Goal: Task Accomplishment & Management: Complete application form

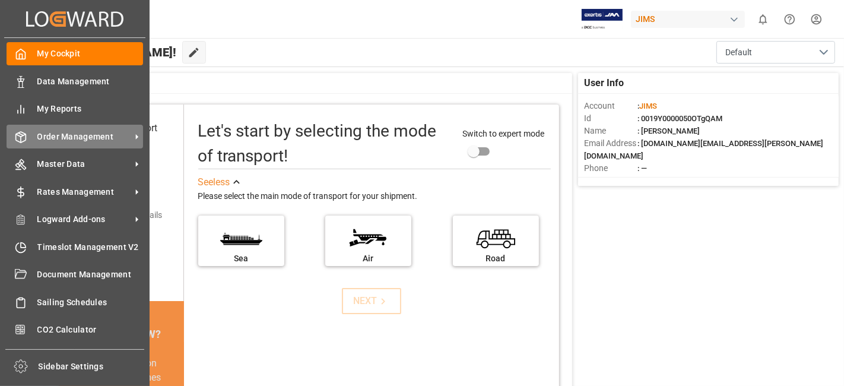
click at [72, 134] on span "Order Management" at bounding box center [84, 137] width 94 height 12
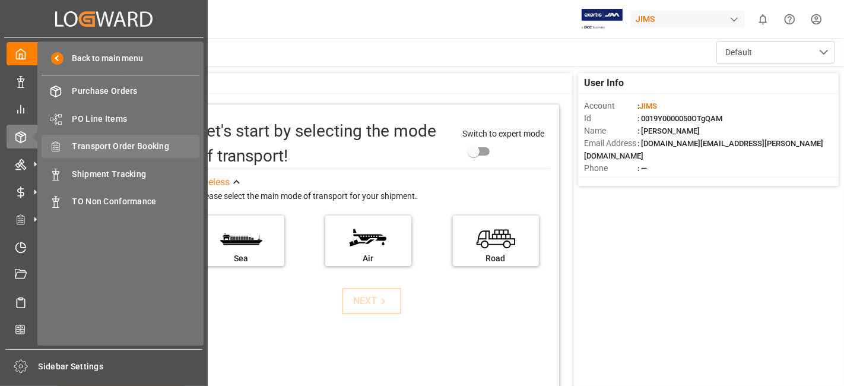
click at [140, 145] on span "Transport Order Booking" at bounding box center [136, 146] width 128 height 12
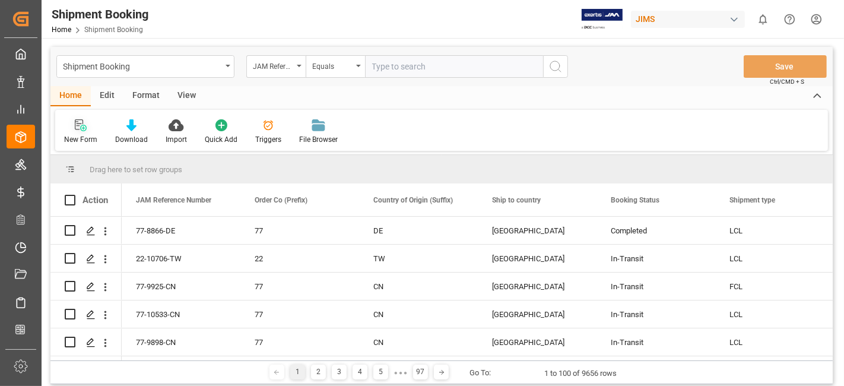
click at [80, 133] on div "New Form" at bounding box center [80, 132] width 51 height 26
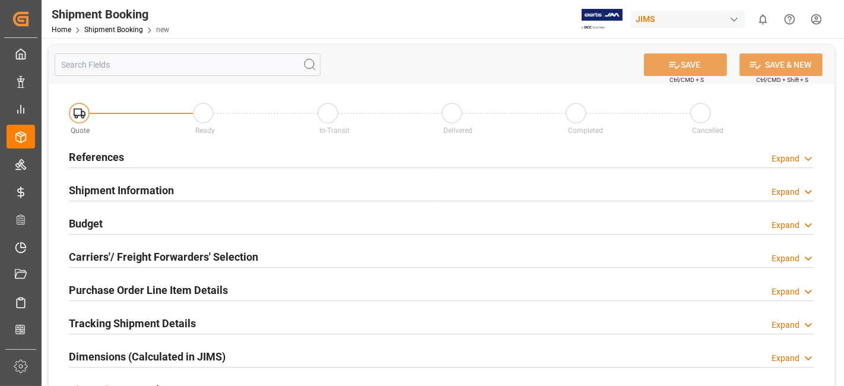
click at [126, 151] on div "References Expand" at bounding box center [442, 156] width 746 height 23
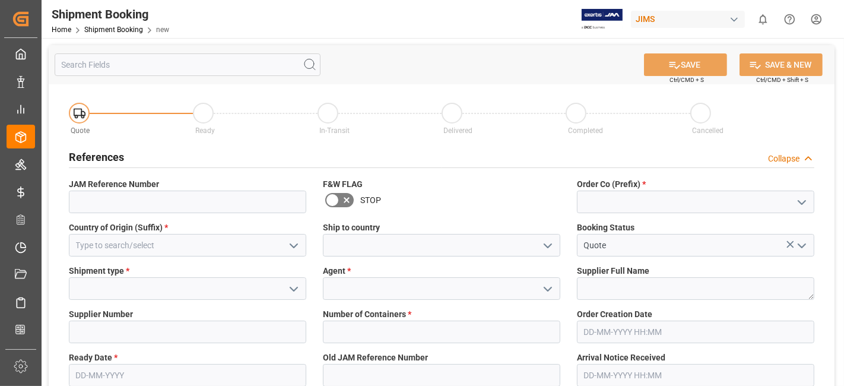
click at [799, 201] on polyline "open menu" at bounding box center [801, 203] width 7 height 4
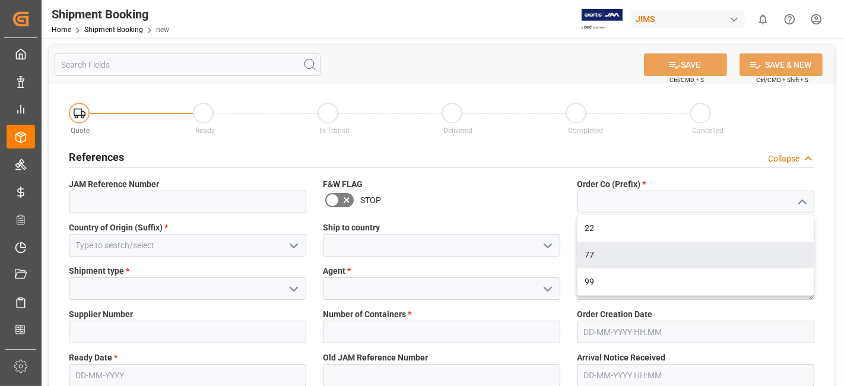
drag, startPoint x: 703, startPoint y: 258, endPoint x: 540, endPoint y: 253, distance: 163.3
click at [696, 258] on div "77" at bounding box center [696, 255] width 236 height 27
type input "77"
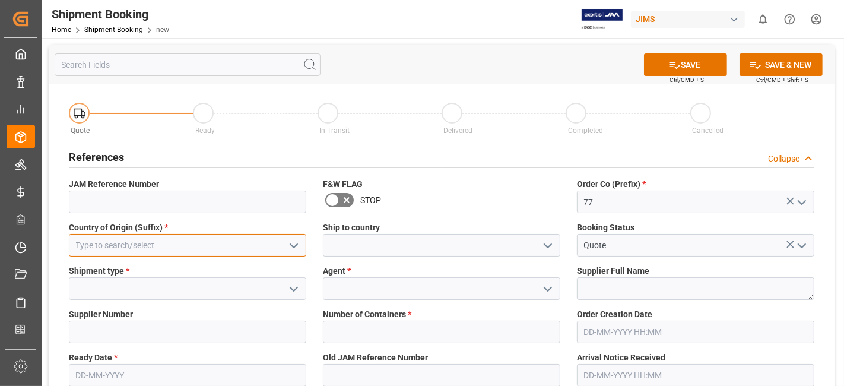
click at [194, 251] on input at bounding box center [187, 245] width 237 height 23
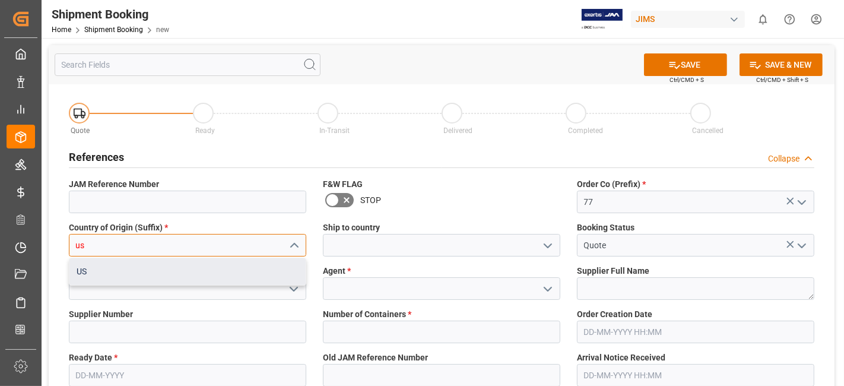
click at [227, 275] on div "US" at bounding box center [187, 271] width 236 height 27
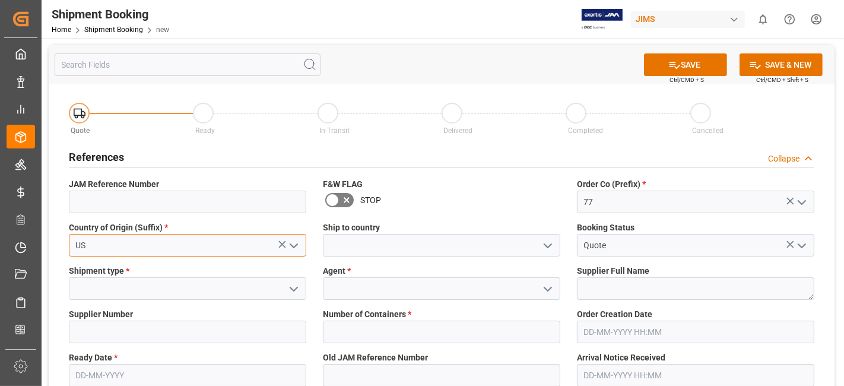
type input "US"
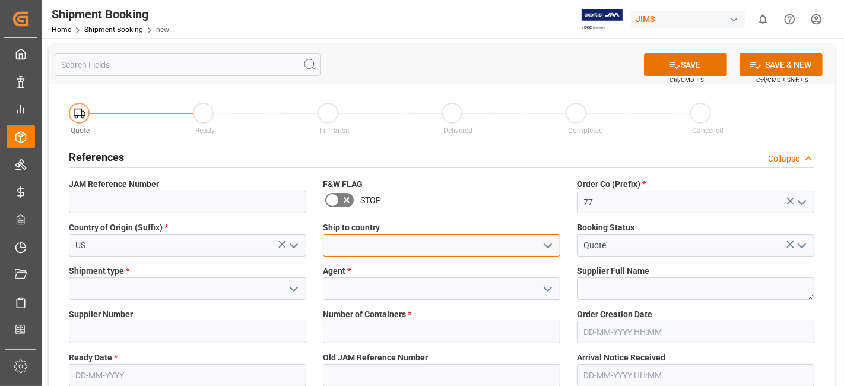
click at [534, 248] on input at bounding box center [441, 245] width 237 height 23
type input "[GEOGRAPHIC_DATA]"
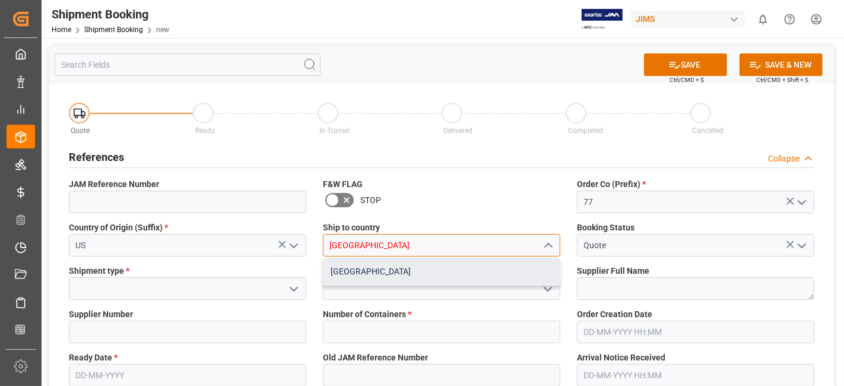
click at [503, 277] on div "[GEOGRAPHIC_DATA]" at bounding box center [442, 271] width 236 height 27
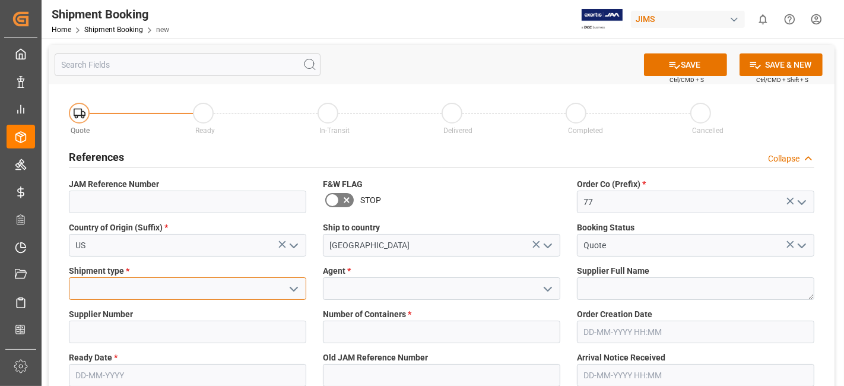
click at [172, 292] on input at bounding box center [187, 288] width 237 height 23
click at [303, 290] on input at bounding box center [187, 288] width 237 height 23
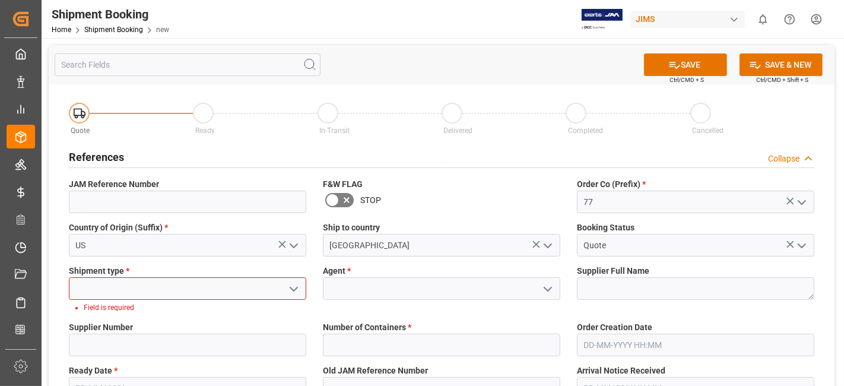
click at [294, 290] on icon "open menu" at bounding box center [294, 289] width 14 height 14
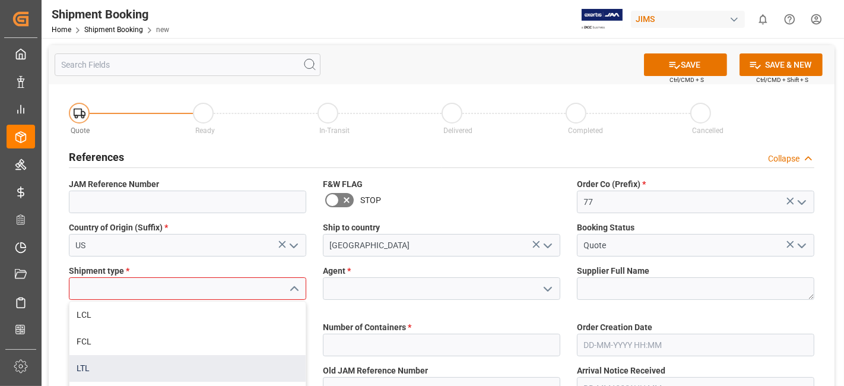
click at [217, 355] on div "LTL" at bounding box center [187, 368] width 236 height 27
type input "LTL"
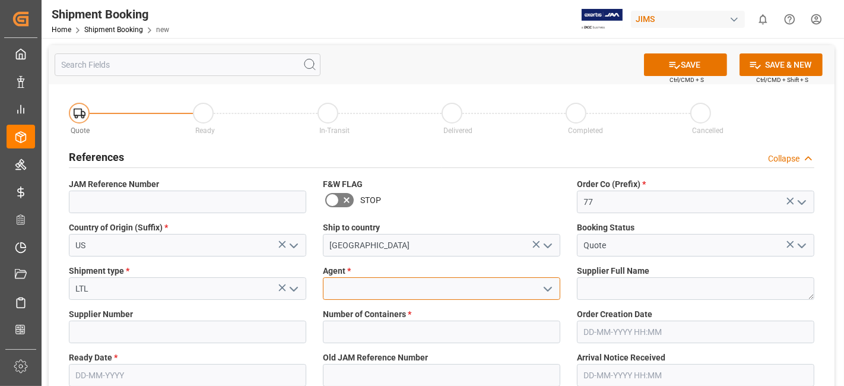
click at [445, 289] on input at bounding box center [441, 288] width 237 height 23
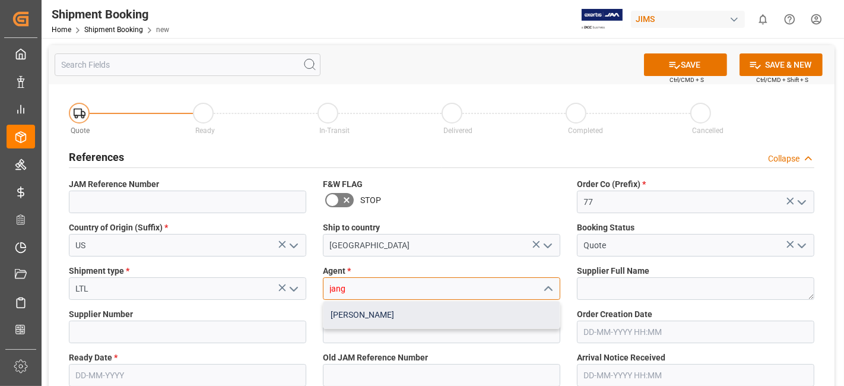
click at [439, 321] on div "[PERSON_NAME]" at bounding box center [442, 315] width 236 height 27
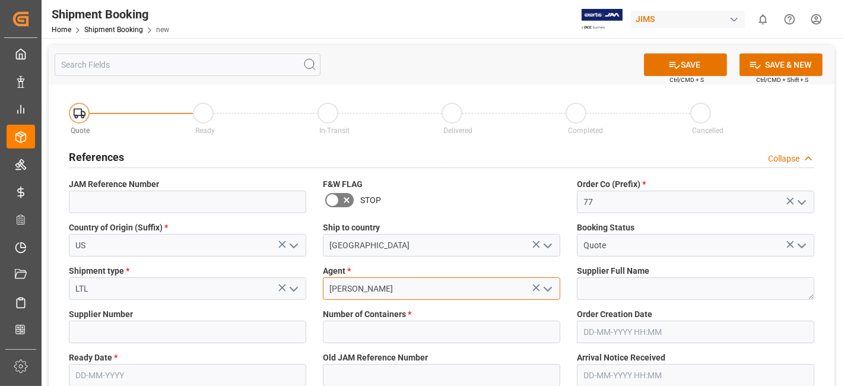
type input "[PERSON_NAME]"
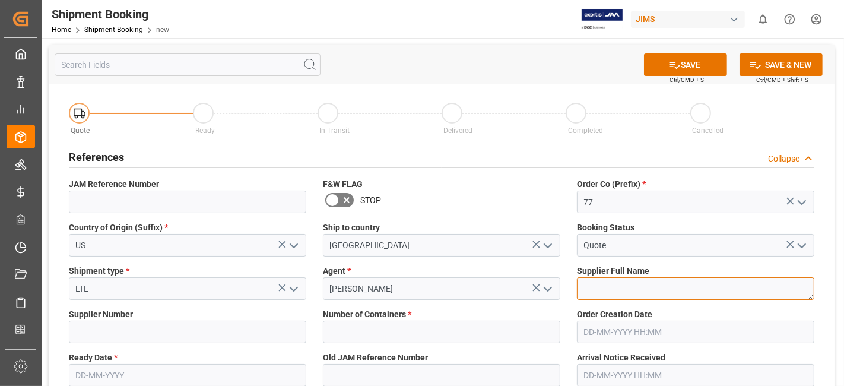
click at [604, 283] on textarea at bounding box center [695, 288] width 237 height 23
paste textarea "Warm Audio"
type textarea "Warm Audio"
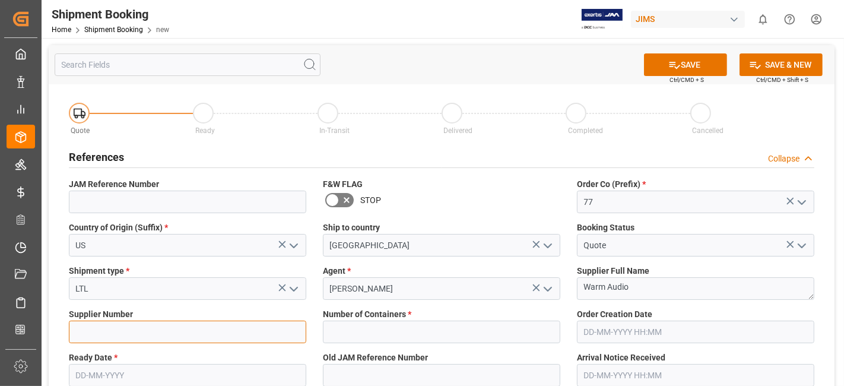
click at [203, 337] on input at bounding box center [187, 332] width 237 height 23
paste input "529486"
type input "529486"
click at [424, 318] on label "Number of Containers *" at bounding box center [441, 314] width 237 height 12
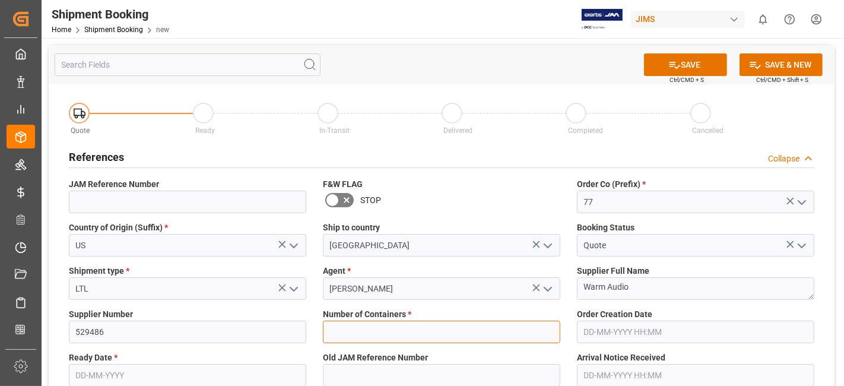
click at [419, 335] on input "text" at bounding box center [441, 332] width 237 height 23
type input "0"
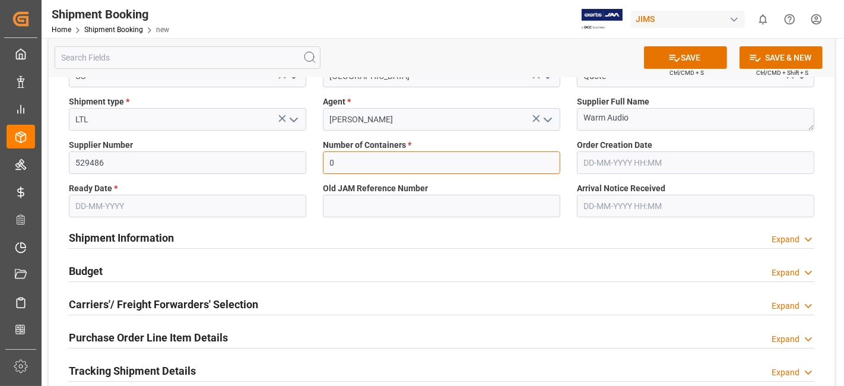
scroll to position [198, 0]
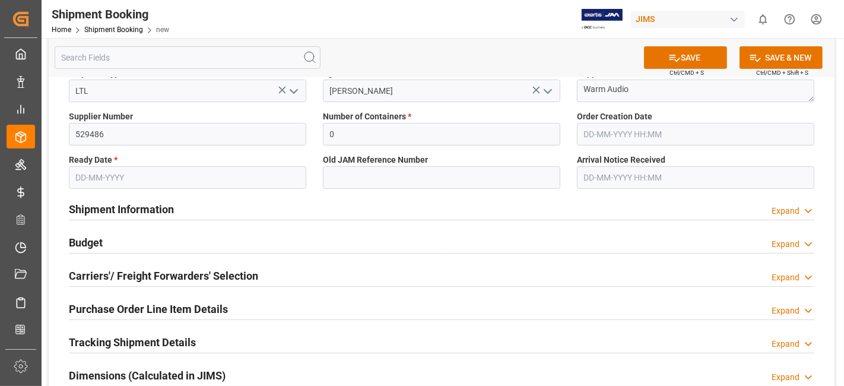
click at [114, 175] on input "text" at bounding box center [187, 177] width 237 height 23
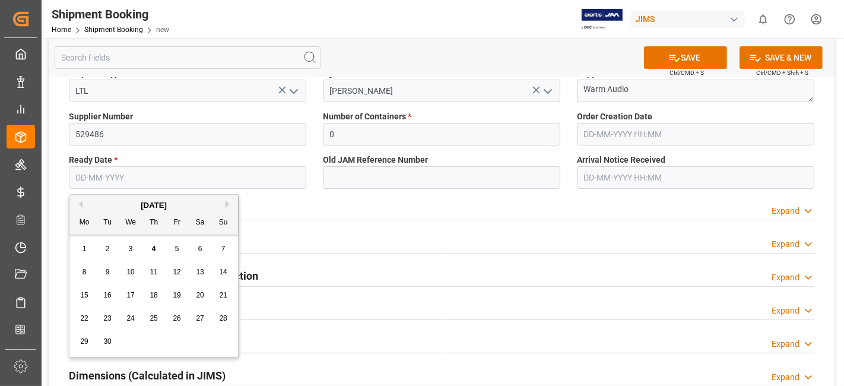
click at [103, 202] on div "September 2025" at bounding box center [153, 205] width 169 height 12
click at [152, 249] on span "4" at bounding box center [154, 249] width 4 height 8
type input "[DATE]"
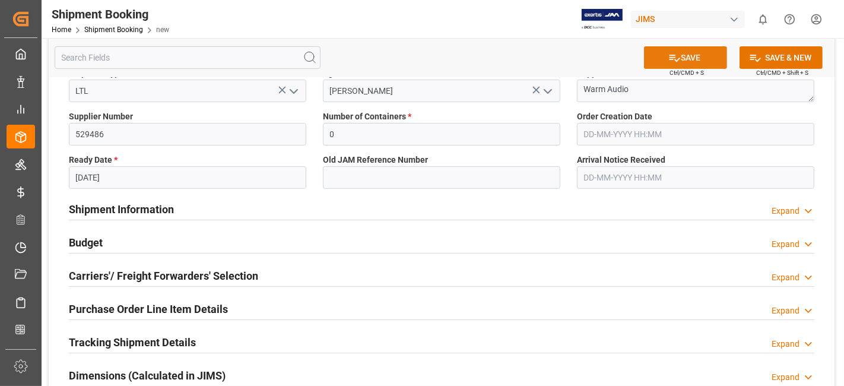
click at [690, 59] on button "SAVE" at bounding box center [685, 57] width 83 height 23
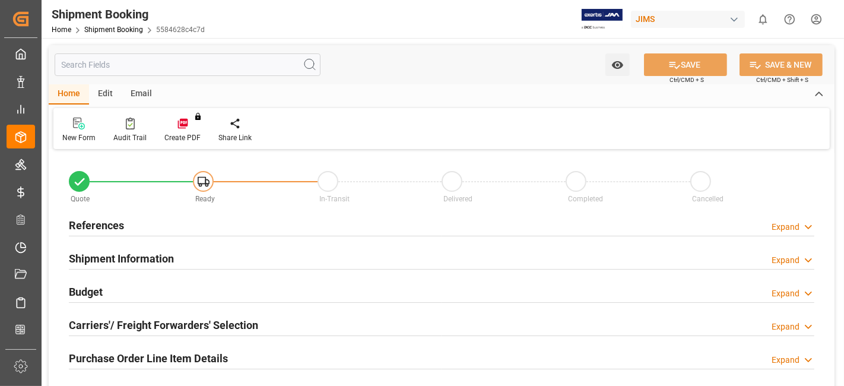
type input "0"
type input "[DATE]"
click at [122, 226] on h2 "References" at bounding box center [96, 225] width 55 height 16
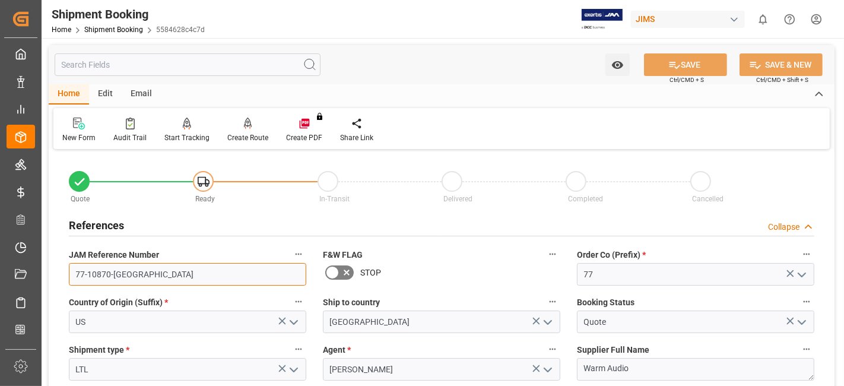
drag, startPoint x: 151, startPoint y: 274, endPoint x: 58, endPoint y: 268, distance: 92.8
